Goal: Information Seeking & Learning: Learn about a topic

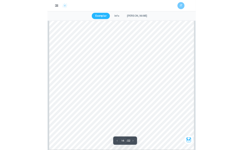
scroll to position [4502, 0]
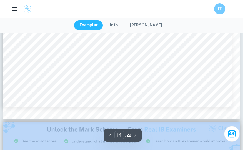
scroll to position [4777, 0]
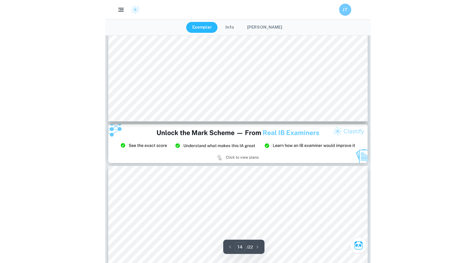
scroll to position [4794, 0]
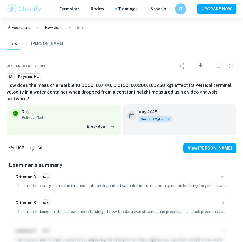
type input "13"
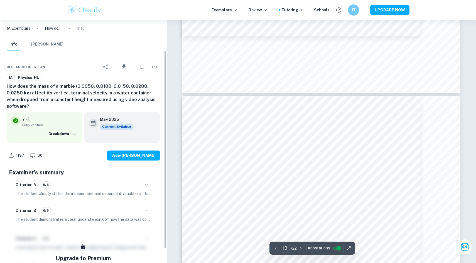
scroll to position [0, 0]
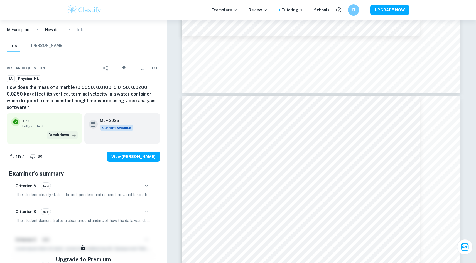
click at [58, 131] on button "Breakdown" at bounding box center [62, 135] width 31 height 8
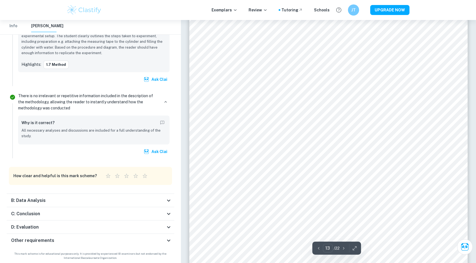
scroll to position [4809, 0]
click at [167, 150] on icon at bounding box center [168, 214] width 7 height 7
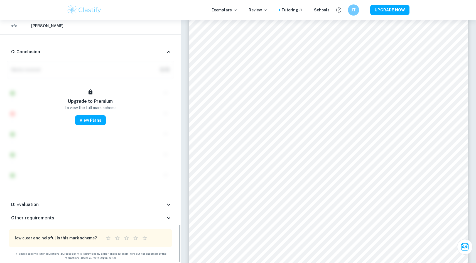
scroll to position [1285, 0]
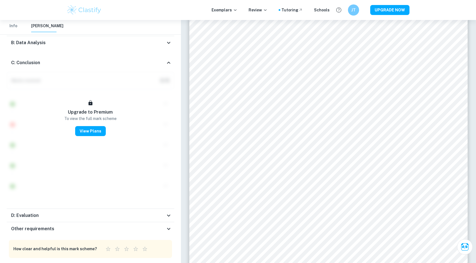
click at [169, 55] on div "C: Conclusion" at bounding box center [90, 63] width 167 height 18
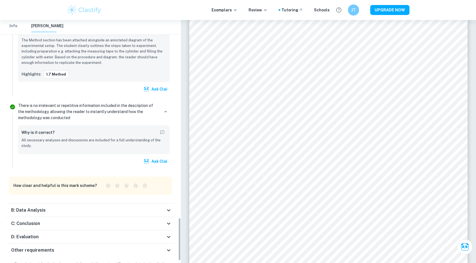
scroll to position [1116, 0]
click at [163, 150] on div "D: Evaluation" at bounding box center [88, 238] width 154 height 7
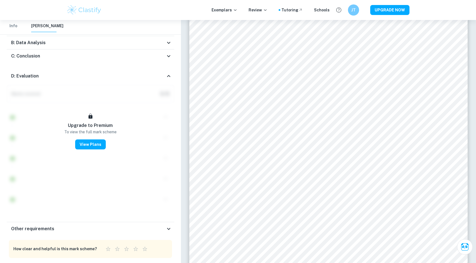
click at [167, 76] on icon at bounding box center [168, 76] width 7 height 7
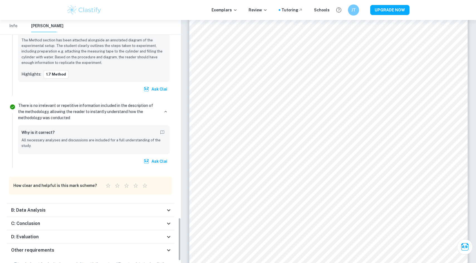
scroll to position [1116, 0]
click at [168, 150] on icon at bounding box center [168, 251] width 7 height 7
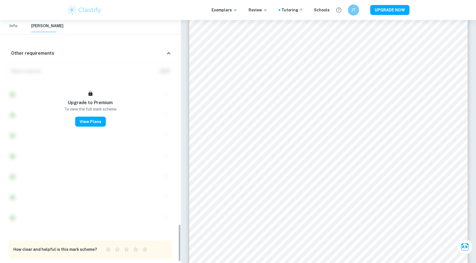
scroll to position [1332, 0]
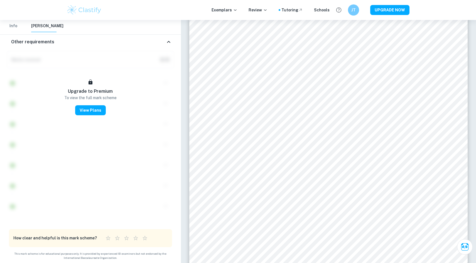
click at [169, 42] on icon at bounding box center [168, 42] width 7 height 7
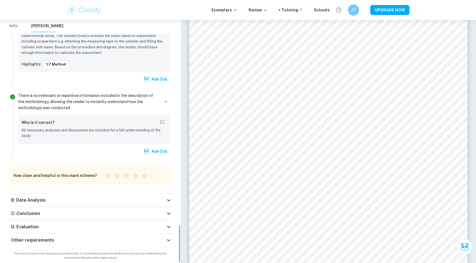
scroll to position [1127, 0]
click at [168, 150] on div "B: Data Analysis" at bounding box center [90, 200] width 167 height 13
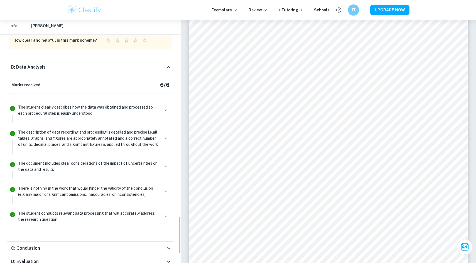
scroll to position [1263, 0]
click at [169, 66] on icon at bounding box center [168, 67] width 3 height 2
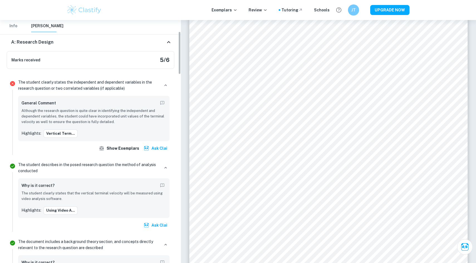
scroll to position [65, 0]
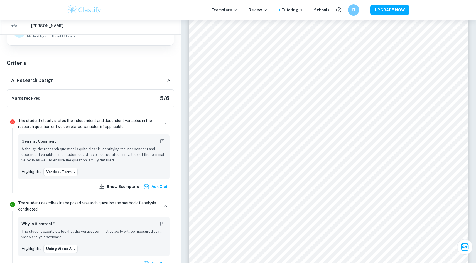
click at [163, 85] on div "A: Research Design" at bounding box center [90, 81] width 167 height 18
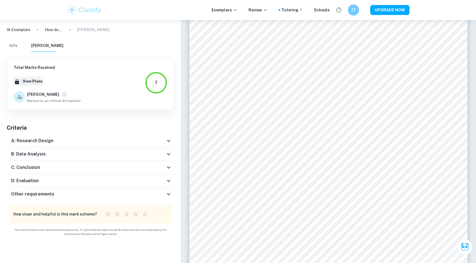
scroll to position [0, 0]
click at [18, 47] on button "Info" at bounding box center [13, 46] width 13 height 12
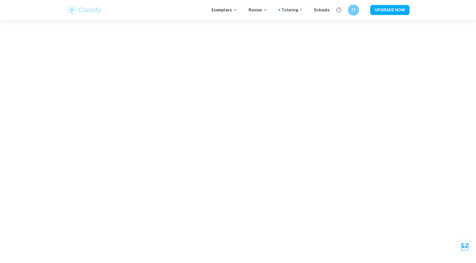
scroll to position [4675, 0]
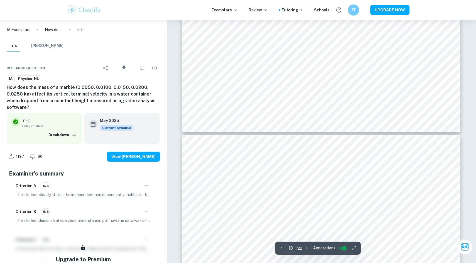
type input "12"
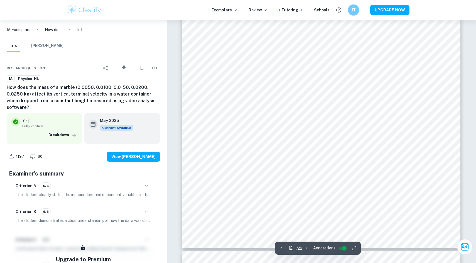
scroll to position [4495, 0]
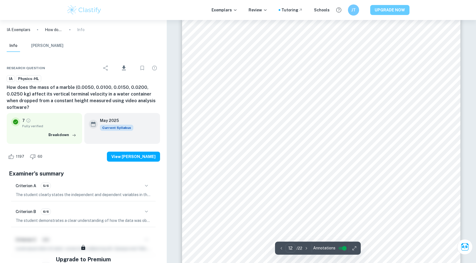
click at [243, 13] on button "UPGRADE NOW" at bounding box center [389, 10] width 39 height 10
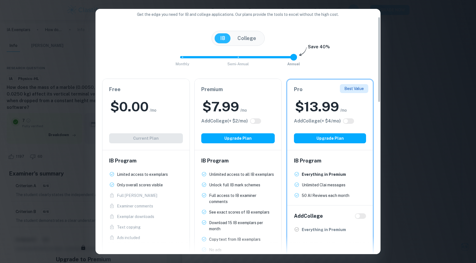
scroll to position [24, 0]
click at [237, 116] on div "Premium $ 7.99 /mo Add College (+ $ 2 /mo) Upgrade Plan" at bounding box center [237, 114] width 87 height 71
click at [231, 110] on h2 "$ 7.99" at bounding box center [220, 107] width 37 height 18
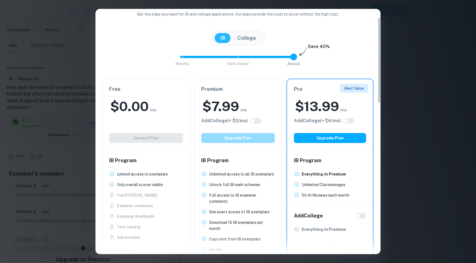
click at [234, 136] on button "Upgrade Plan" at bounding box center [238, 138] width 74 height 10
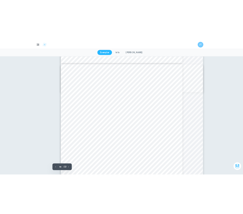
scroll to position [5495, 0]
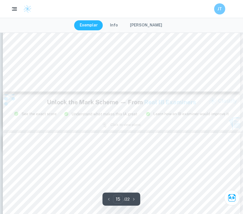
type input "14"
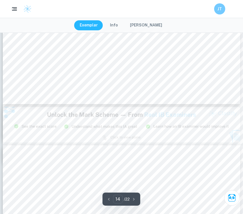
scroll to position [4815, 0]
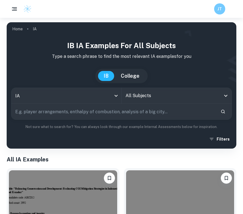
click at [142, 97] on input "All Subjects" at bounding box center [172, 95] width 97 height 11
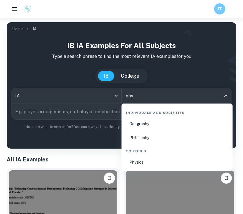
click at [153, 164] on li "Physics" at bounding box center [177, 162] width 107 height 13
type input "Physics"
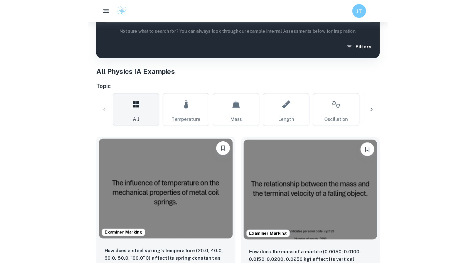
scroll to position [104, 0]
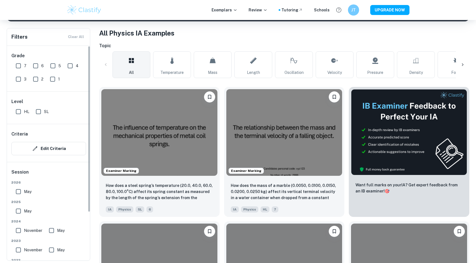
click at [39, 114] on input "SL" at bounding box center [38, 111] width 11 height 11
checkbox input "true"
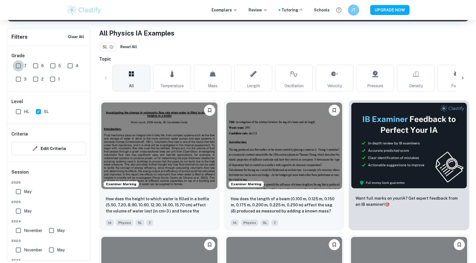
click at [21, 66] on input "7" at bounding box center [18, 65] width 11 height 11
checkbox input "true"
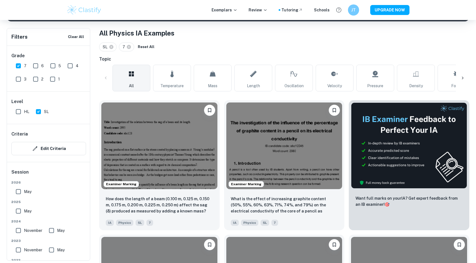
click at [34, 65] on input "6" at bounding box center [35, 65] width 11 height 11
checkbox input "true"
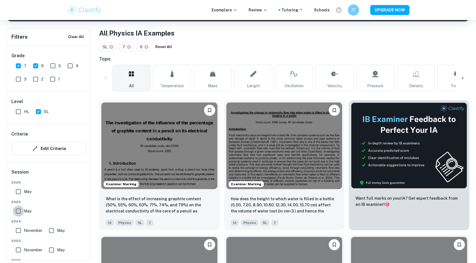
click at [17, 208] on input "May" at bounding box center [18, 211] width 11 height 11
checkbox input "true"
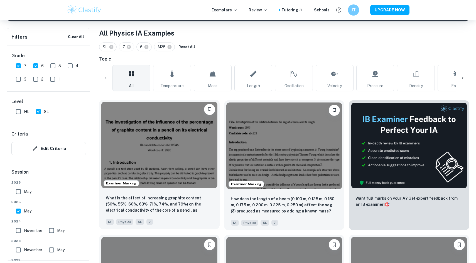
click at [176, 180] on img at bounding box center [159, 145] width 116 height 87
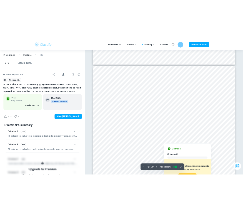
scroll to position [4466, 0]
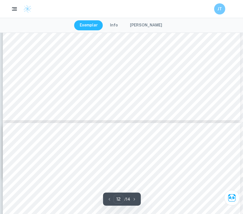
type input "11"
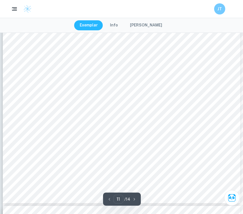
scroll to position [3703, 0]
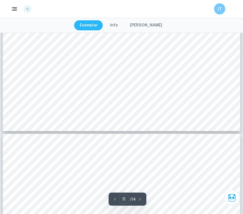
scroll to position [3713, 0]
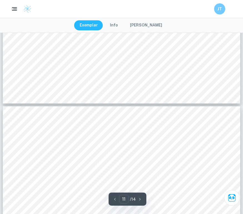
type input "12"
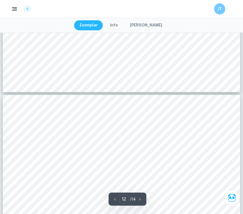
scroll to position [3753, 0]
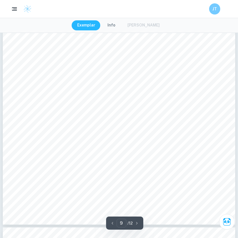
scroll to position [2929, 0]
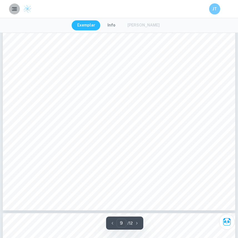
click at [12, 10] on icon "button" at bounding box center [14, 9] width 7 height 7
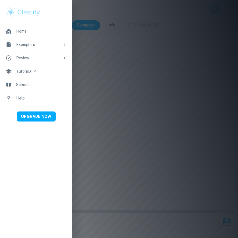
click at [89, 39] on div at bounding box center [119, 119] width 238 height 238
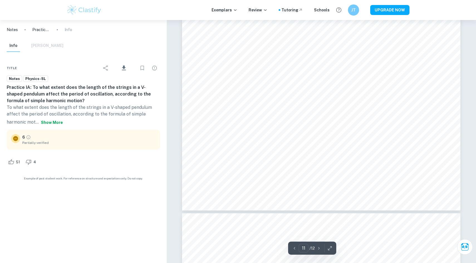
scroll to position [4307, 0]
type input "12"
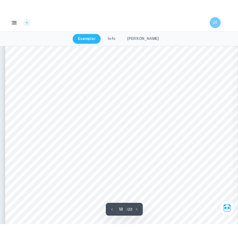
scroll to position [5785, 0]
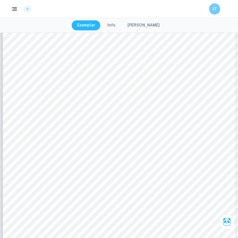
click at [1, 13] on div "JT" at bounding box center [119, 8] width 238 height 11
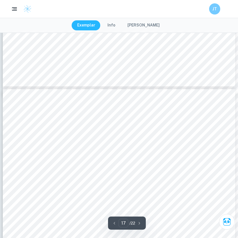
scroll to position [5376, 0]
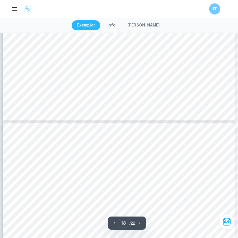
type input "17"
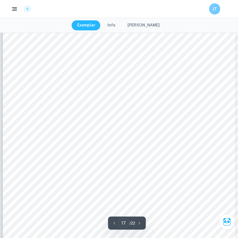
scroll to position [5465, 0]
